Goal: Task Accomplishment & Management: Use online tool/utility

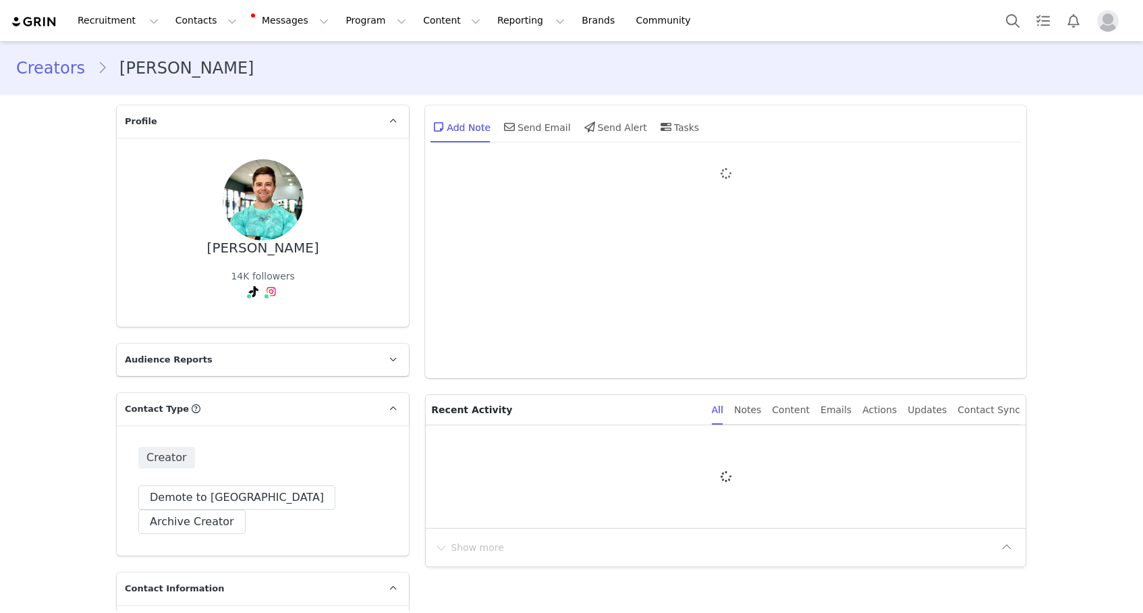
type input "+1 ([GEOGRAPHIC_DATA])"
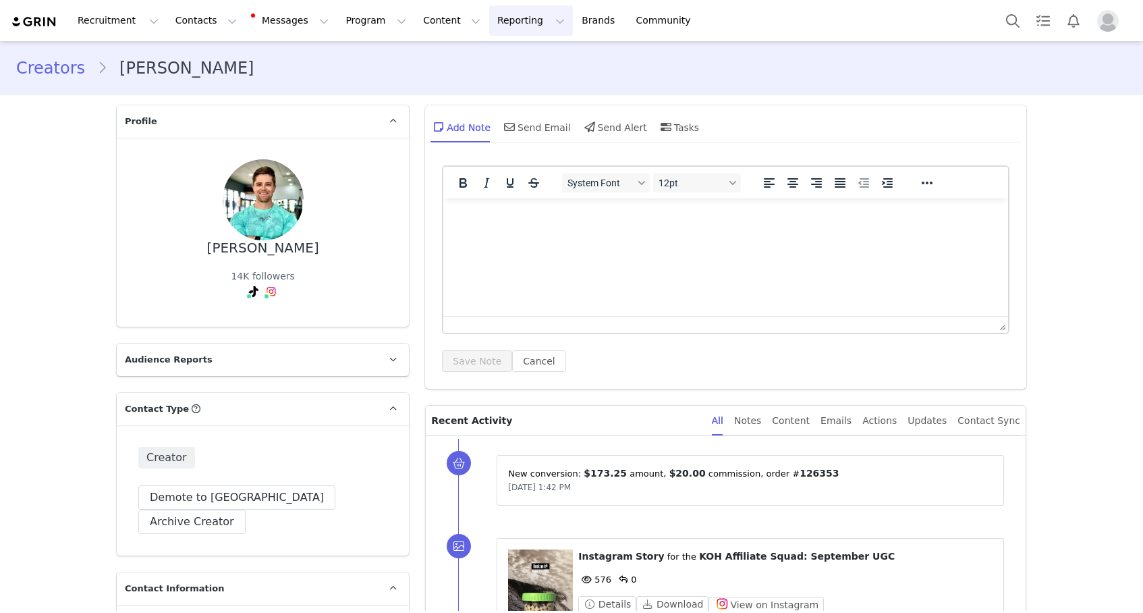
click at [489, 18] on button "Reporting Reporting" at bounding box center [531, 20] width 84 height 30
click at [493, 89] on p "Report Builder" at bounding box center [499, 85] width 67 height 14
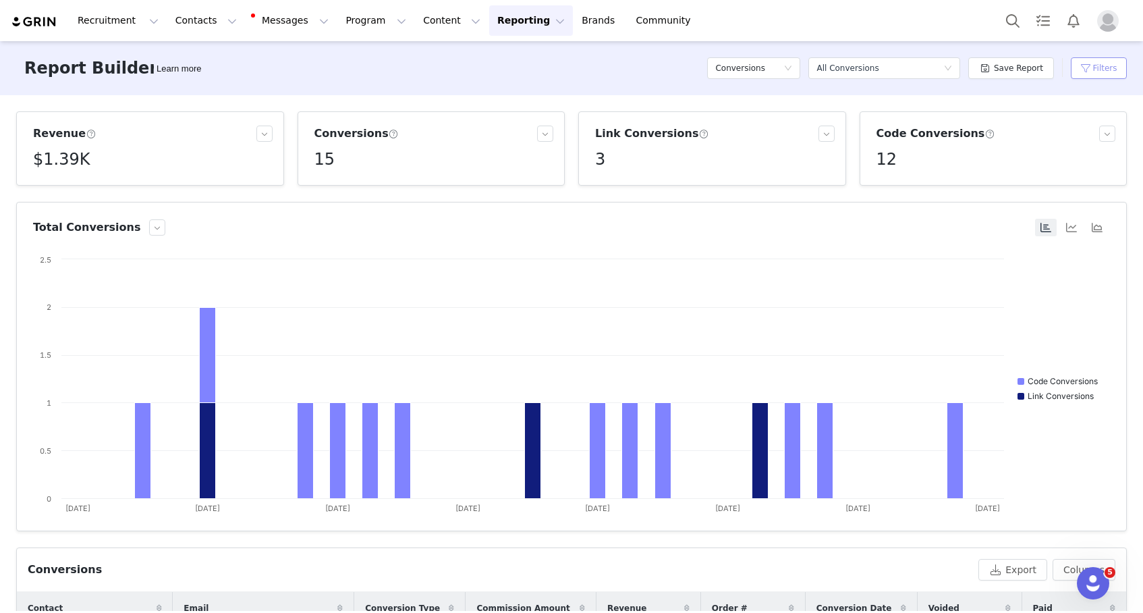
click at [1094, 67] on button "Filters" at bounding box center [1099, 68] width 56 height 22
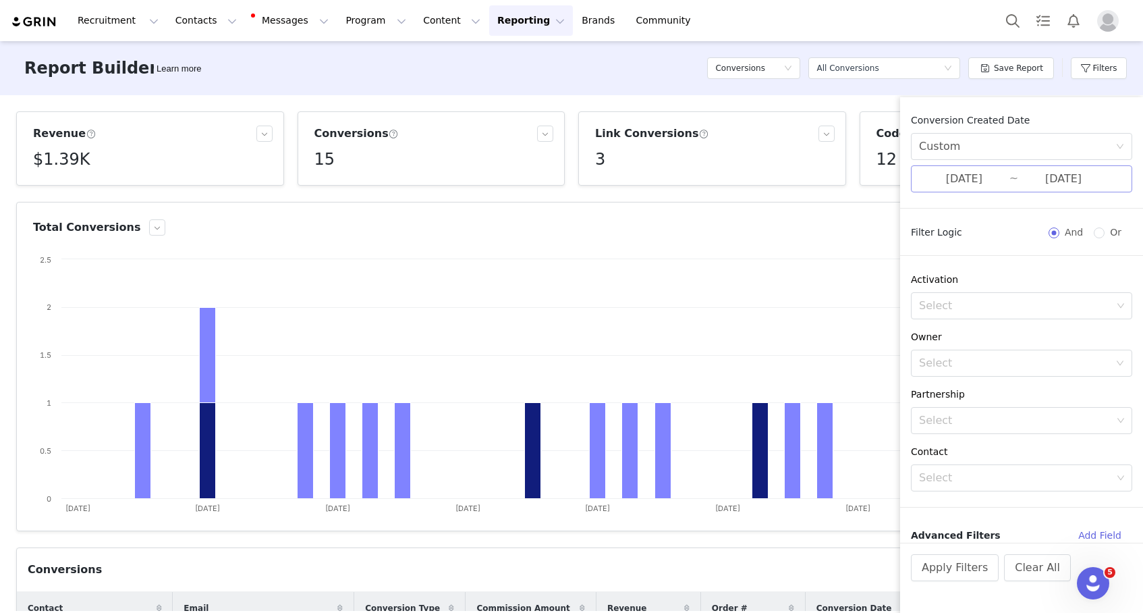
click at [985, 179] on input "[DATE]" at bounding box center [964, 179] width 90 height 18
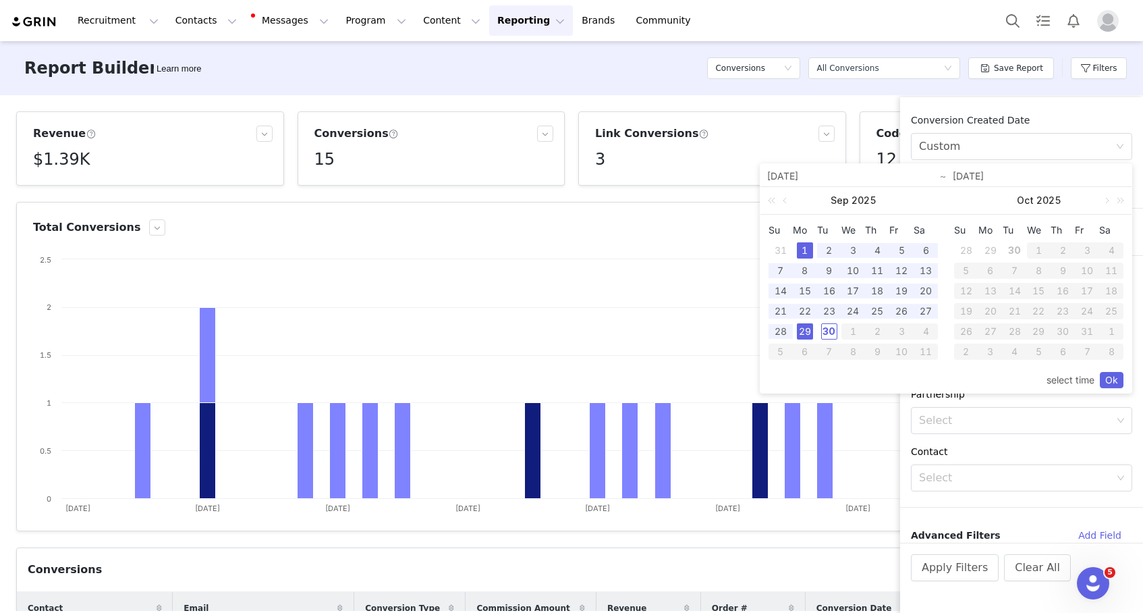
click at [806, 246] on div "1" at bounding box center [805, 250] width 16 height 16
click at [829, 333] on div "30" at bounding box center [829, 331] width 16 height 16
type input "[DATE]"
click at [1116, 384] on link "Ok" at bounding box center [1112, 380] width 24 height 16
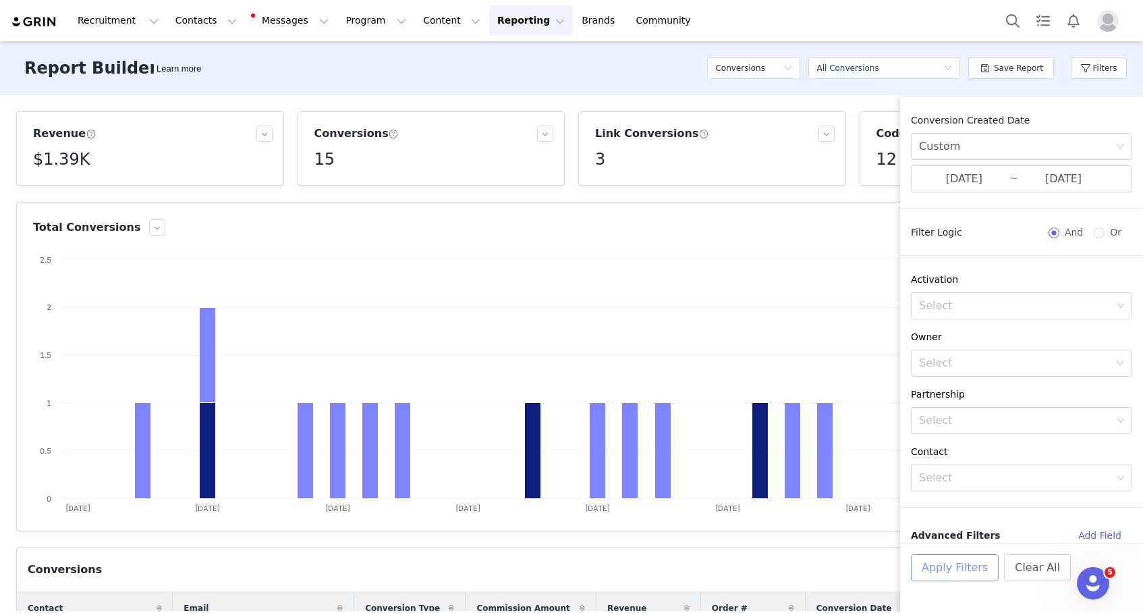
click at [956, 563] on button "Apply Filters" at bounding box center [955, 567] width 88 height 27
